Goal: Use online tool/utility: Utilize a website feature to perform a specific function

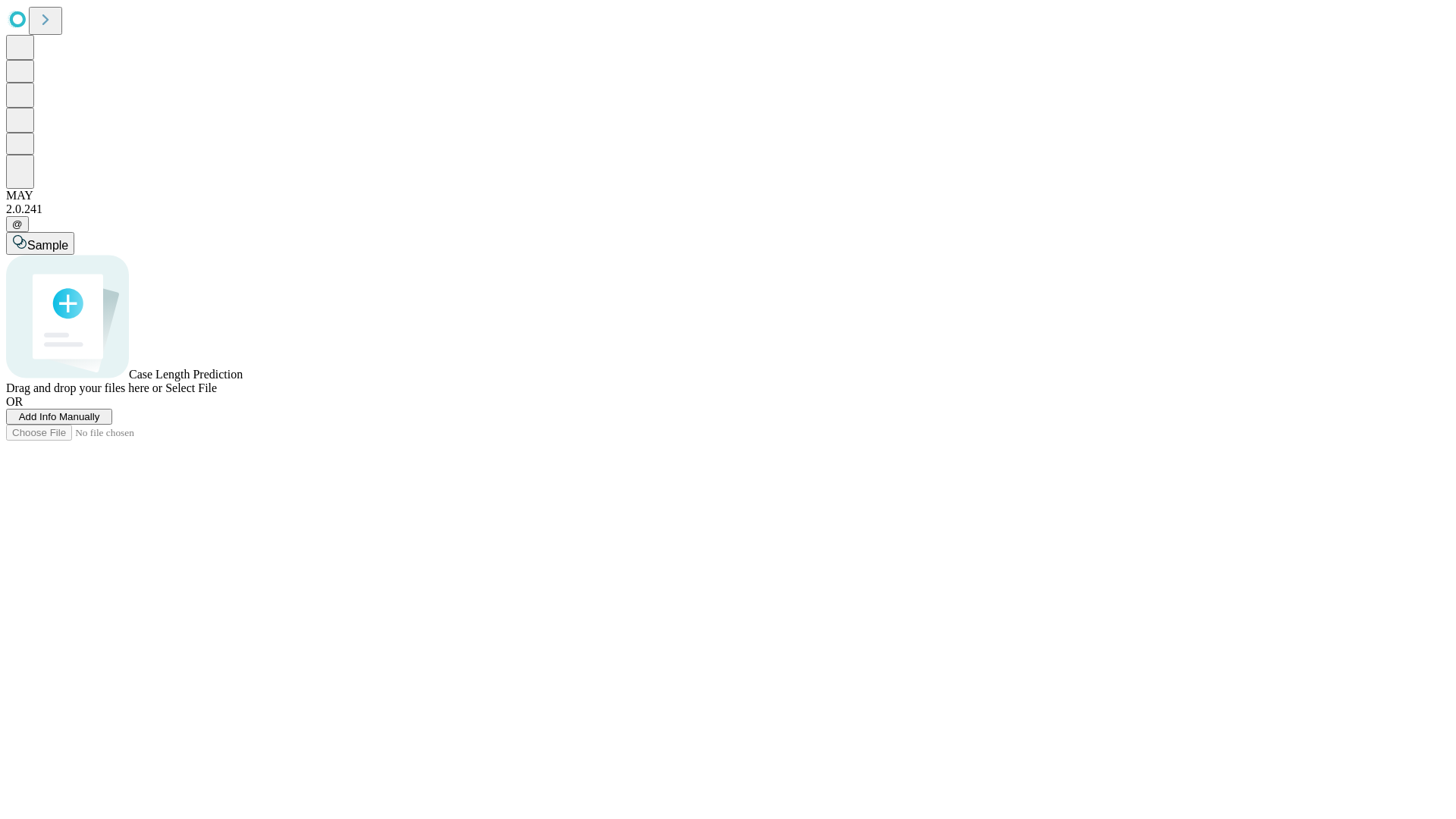
click at [217, 395] on span "Select File" at bounding box center [191, 388] width 52 height 13
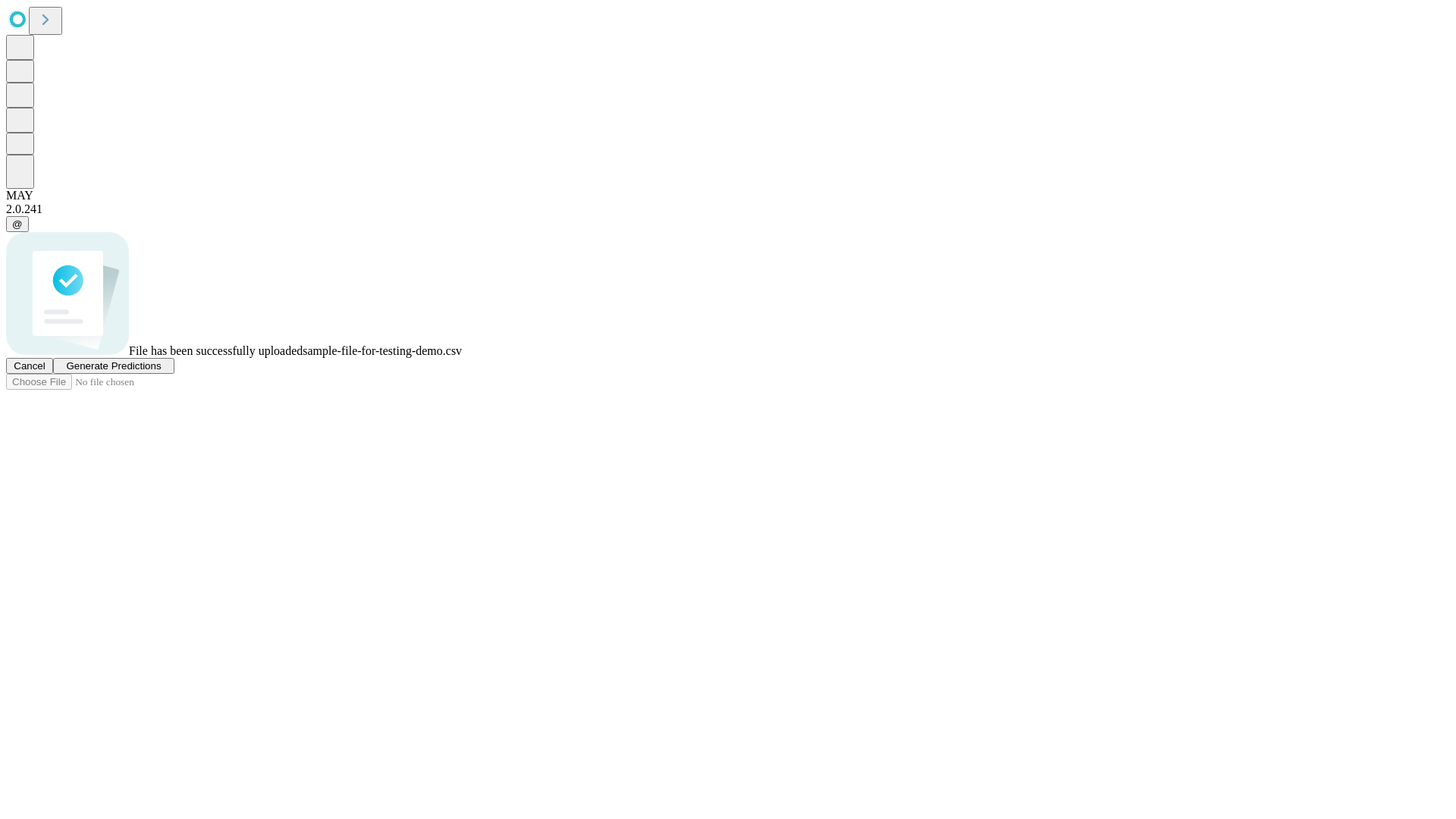
click at [161, 372] on span "Generate Predictions" at bounding box center [113, 366] width 95 height 11
